Goal: Transaction & Acquisition: Purchase product/service

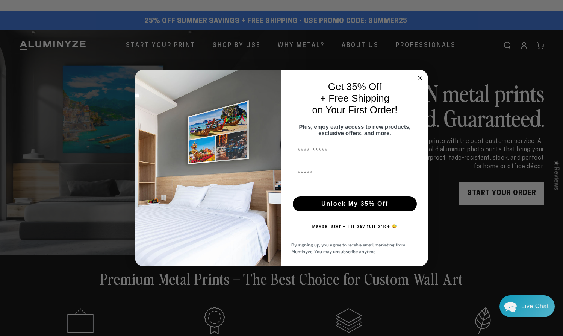
click at [419, 74] on circle "Close dialog" at bounding box center [420, 77] width 9 height 9
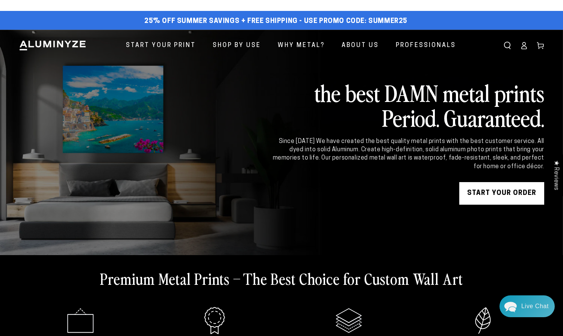
scroll to position [4, 0]
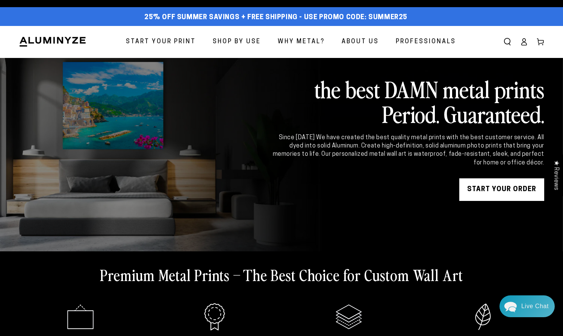
click at [170, 39] on span "Start Your Print" at bounding box center [161, 41] width 70 height 11
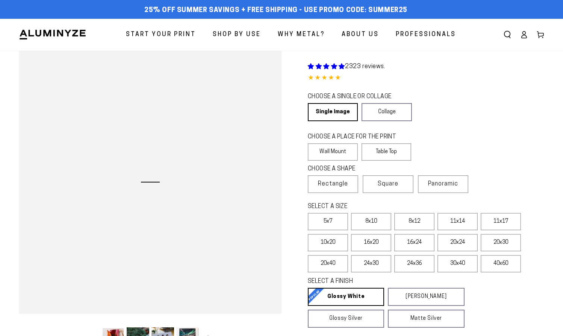
select select "**********"
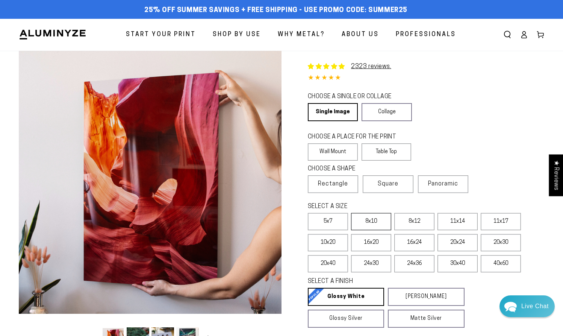
click at [369, 221] on label "8x10" at bounding box center [371, 221] width 40 height 17
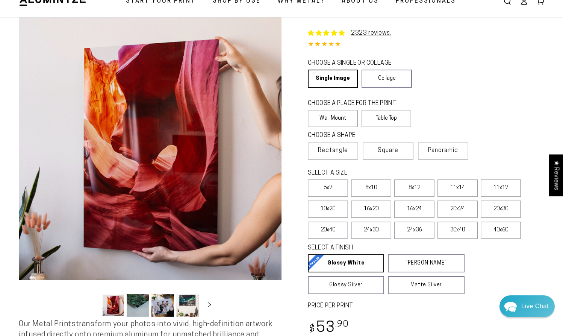
scroll to position [39, 0]
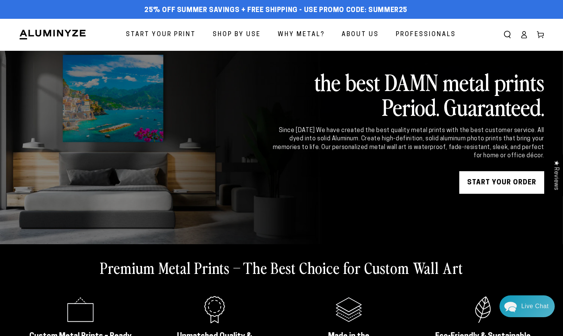
click at [162, 34] on span "Start Your Print" at bounding box center [161, 34] width 70 height 11
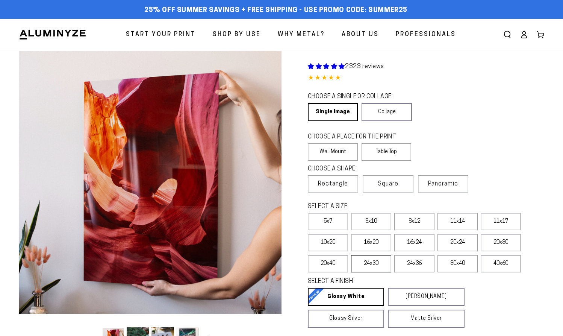
select select "**********"
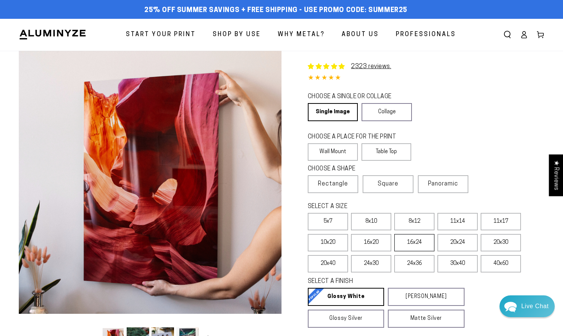
click at [416, 246] on label "16x24" at bounding box center [414, 242] width 40 height 17
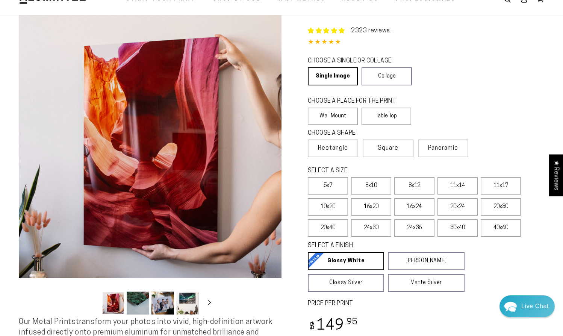
scroll to position [44, 0]
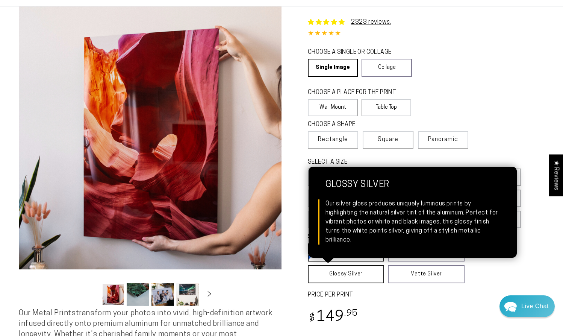
click at [348, 277] on link "Glossy Silver Glossy Silver Our silver gloss produces uniquely luminous prints …" at bounding box center [346, 274] width 76 height 18
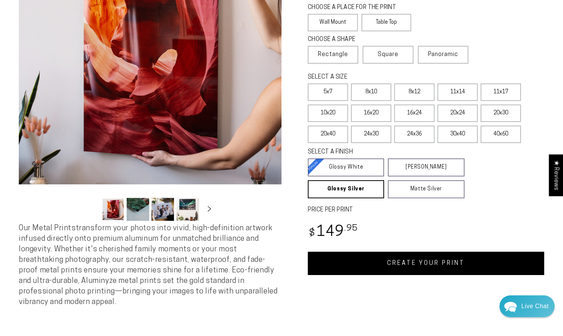
scroll to position [129, 0]
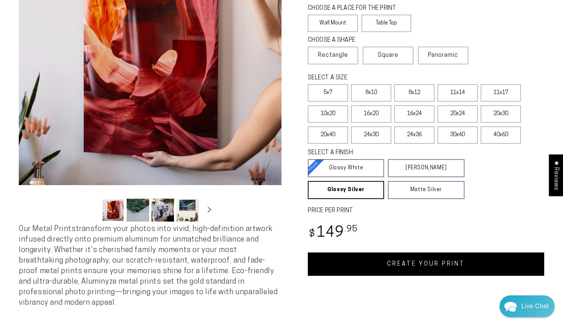
click at [409, 265] on link "CREATE YOUR PRINT" at bounding box center [426, 263] width 236 height 23
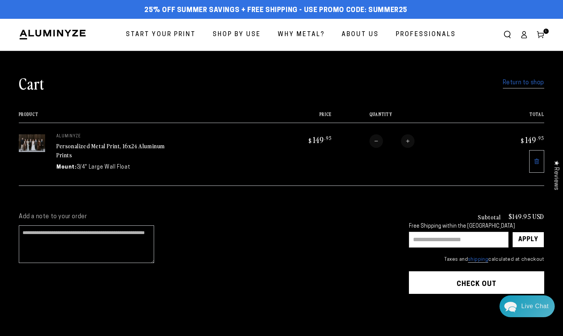
click at [523, 84] on link "Return to shop" at bounding box center [523, 82] width 41 height 11
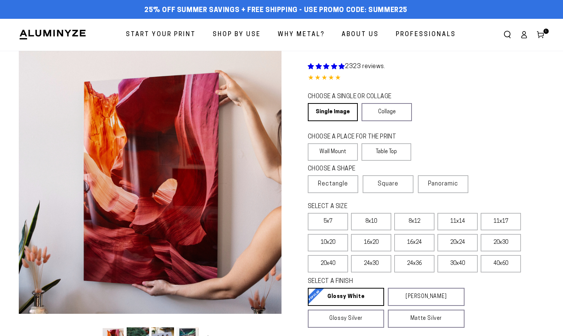
select select "**********"
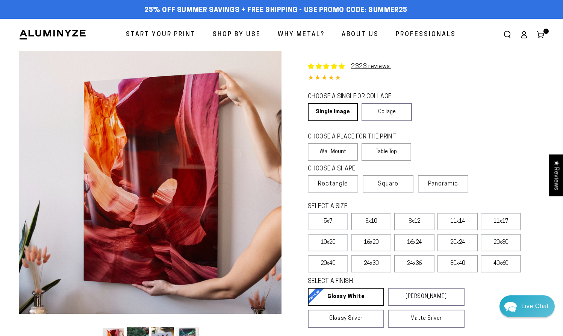
click at [373, 222] on label "8x10" at bounding box center [371, 221] width 40 height 17
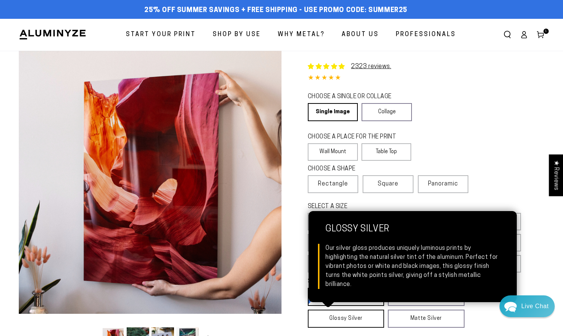
click at [359, 318] on link "Glossy Silver Glossy Silver Our silver gloss produces uniquely luminous prints …" at bounding box center [346, 318] width 76 height 18
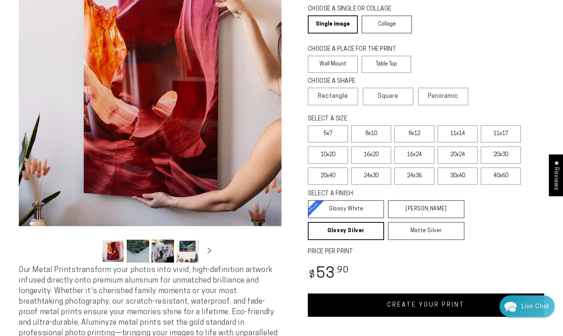
scroll to position [89, 0]
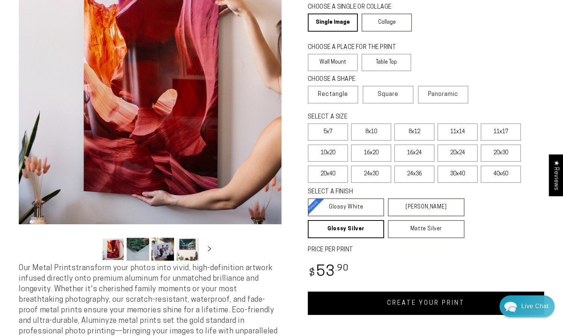
click at [402, 303] on link "CREATE YOUR PRINT" at bounding box center [426, 302] width 236 height 23
click at [460, 132] on label "11x14" at bounding box center [457, 131] width 40 height 17
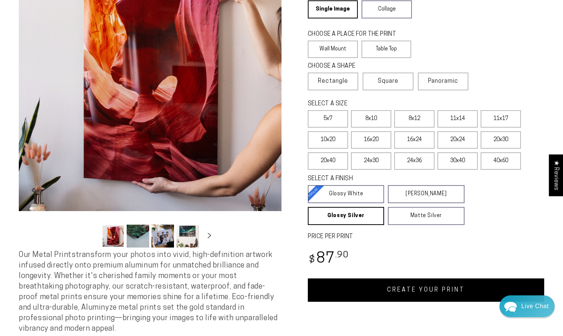
scroll to position [115, 0]
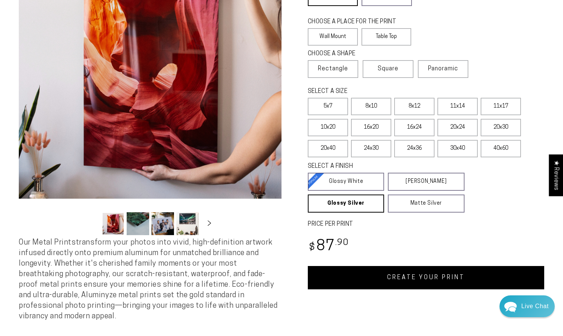
click at [381, 277] on link "CREATE YOUR PRINT" at bounding box center [426, 277] width 236 height 23
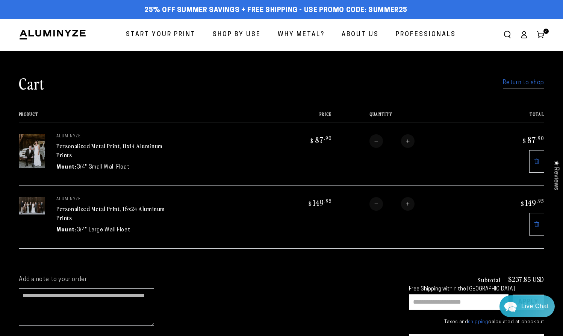
click at [421, 301] on input "text" at bounding box center [459, 302] width 100 height 16
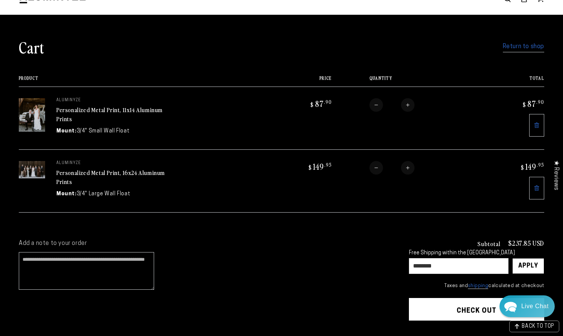
scroll to position [37, 0]
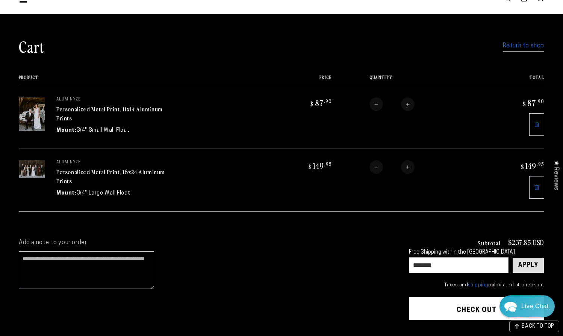
type input "********"
click at [522, 262] on div "Apply" at bounding box center [528, 264] width 20 height 15
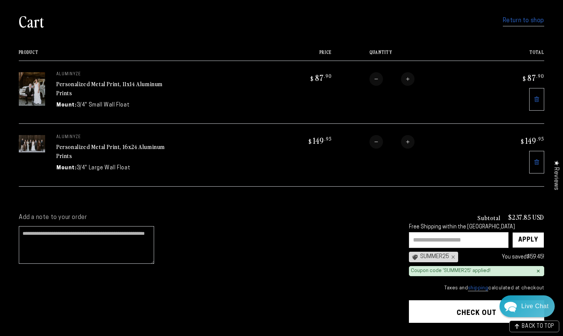
scroll to position [62, 0]
click at [458, 310] on button "Check out" at bounding box center [476, 311] width 135 height 23
